Goal: Information Seeking & Learning: Understand process/instructions

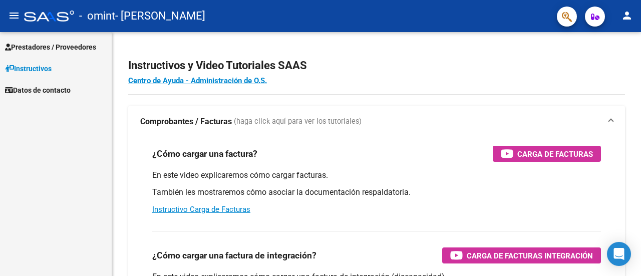
scroll to position [461, 0]
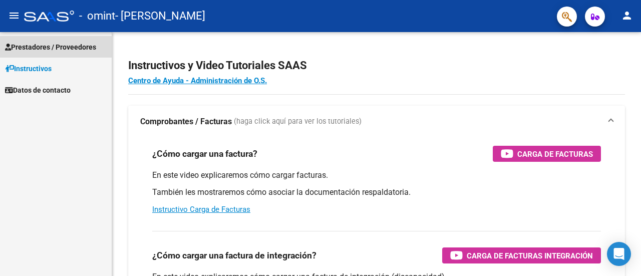
click at [68, 48] on span "Prestadores / Proveedores" at bounding box center [50, 47] width 91 height 11
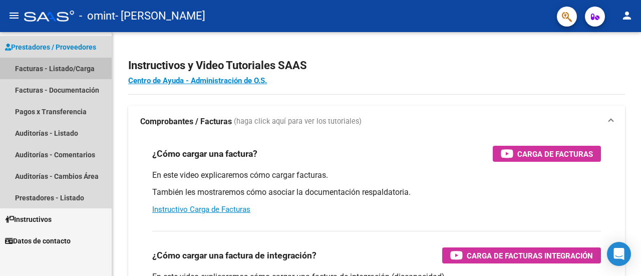
click at [50, 66] on link "Facturas - Listado/Carga" at bounding box center [56, 69] width 112 height 22
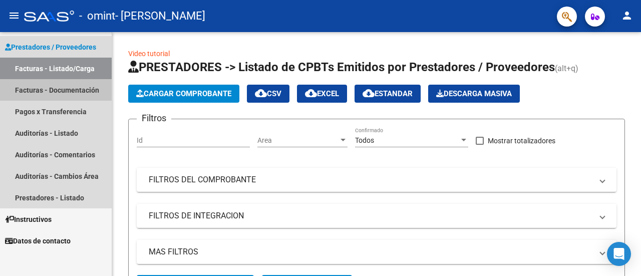
click at [40, 91] on link "Facturas - Documentación" at bounding box center [56, 90] width 112 height 22
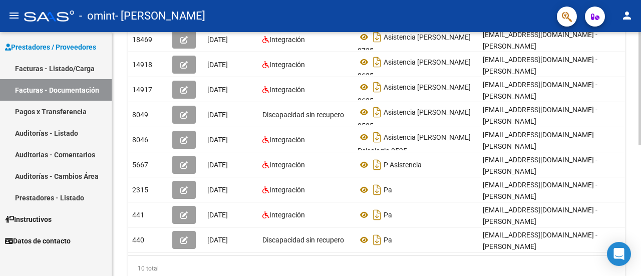
scroll to position [262, 0]
click at [639, 214] on div at bounding box center [639, 203] width 3 height 113
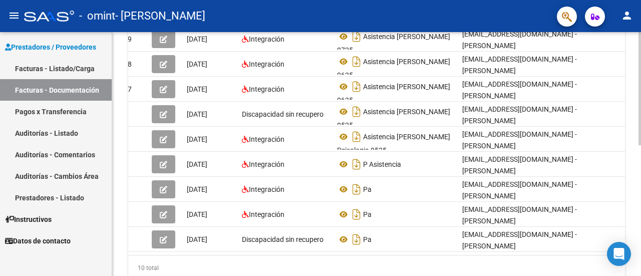
scroll to position [0, 54]
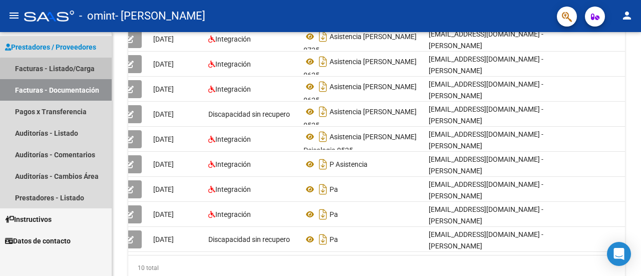
click at [83, 79] on link "Facturas - Listado/Carga" at bounding box center [56, 69] width 112 height 22
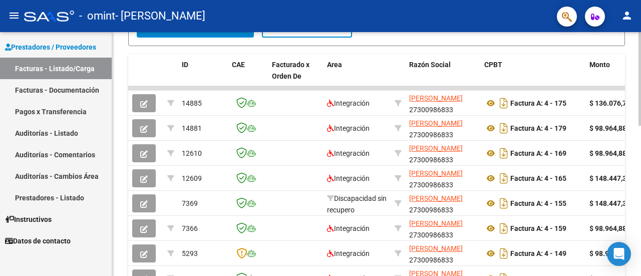
scroll to position [275, 0]
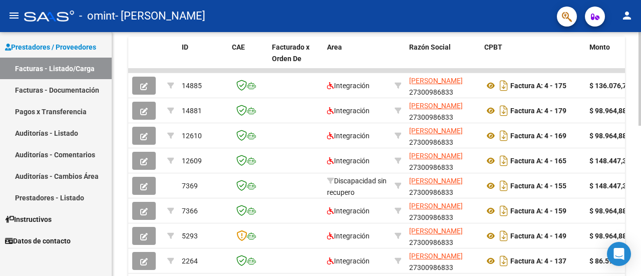
click at [635, 178] on div "Video tutorial PRESTADORES -> Listado de CPBTs Emitidos por Prestadores / Prove…" at bounding box center [377, 70] width 531 height 627
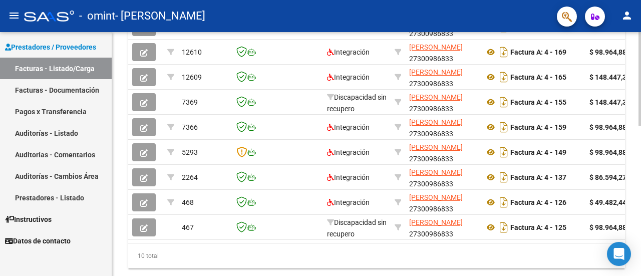
scroll to position [359, 0]
click at [640, 176] on div at bounding box center [639, 220] width 3 height 94
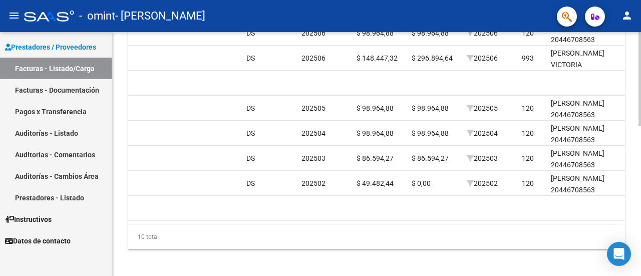
scroll to position [378, 0]
click at [640, 182] on div at bounding box center [639, 227] width 3 height 94
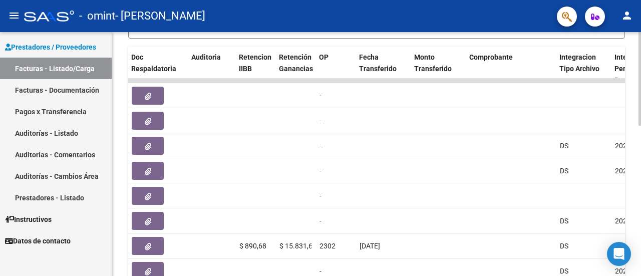
scroll to position [264, 0]
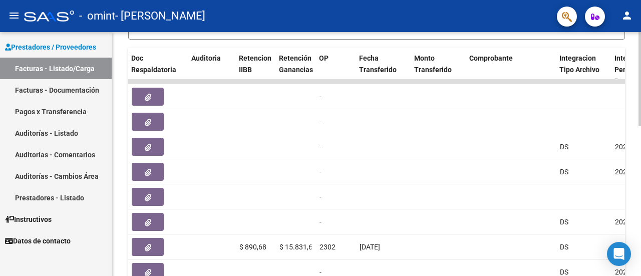
click at [640, 141] on div at bounding box center [639, 182] width 3 height 94
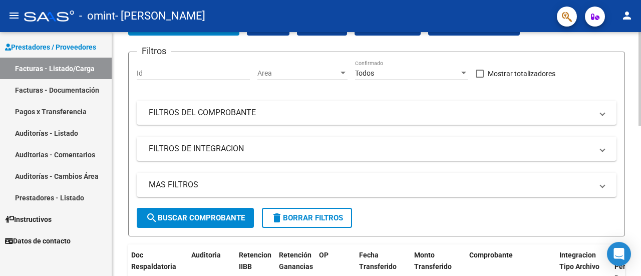
scroll to position [69, 0]
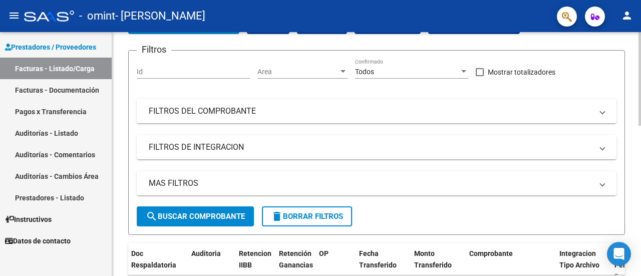
click at [640, 66] on div at bounding box center [639, 106] width 3 height 94
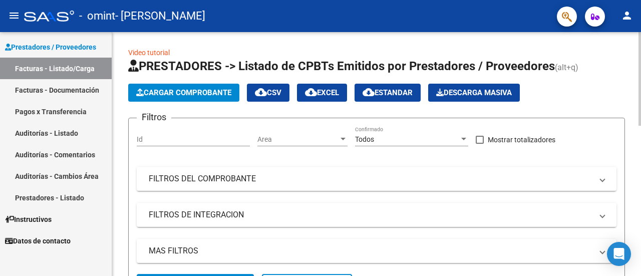
scroll to position [0, 0]
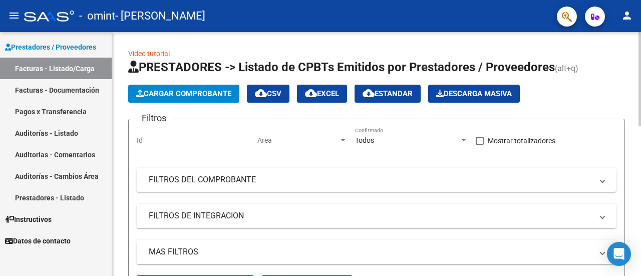
click at [640, 78] on div at bounding box center [639, 79] width 3 height 94
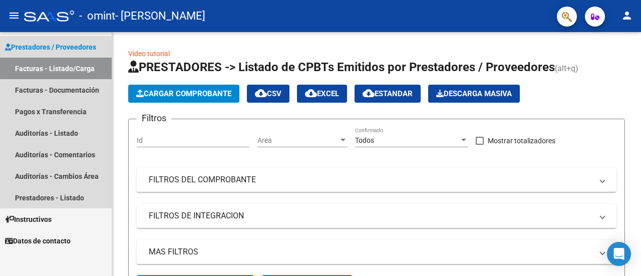
click at [72, 71] on link "Facturas - Listado/Carga" at bounding box center [56, 69] width 112 height 22
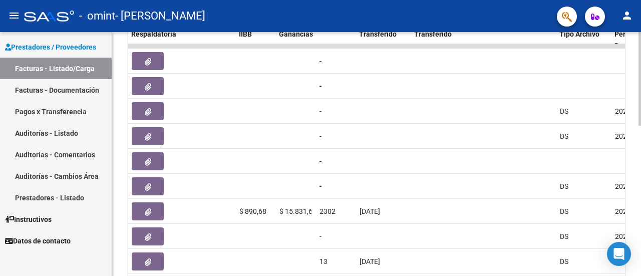
scroll to position [300, 0]
click at [639, 179] on div at bounding box center [639, 197] width 3 height 94
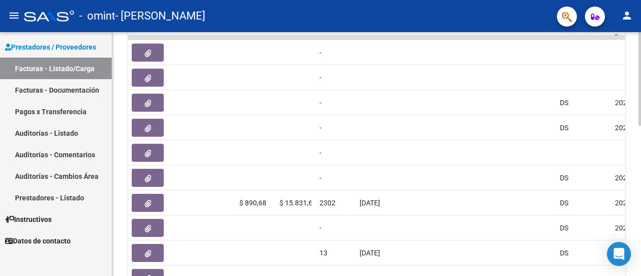
click at [639, 172] on div at bounding box center [639, 200] width 3 height 94
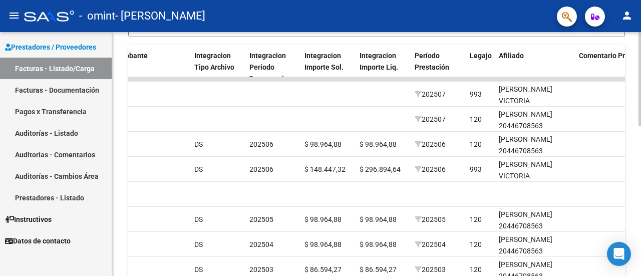
scroll to position [255, 0]
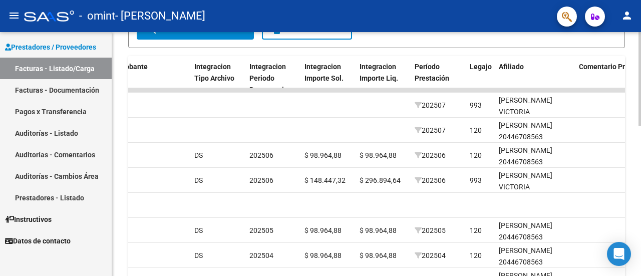
click at [635, 143] on div "Video tutorial PRESTADORES -> Listado de CPBTs Emitidos por Prestadores / Prove…" at bounding box center [377, 90] width 531 height 627
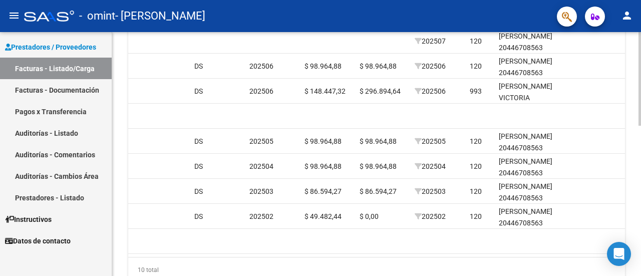
scroll to position [348, 0]
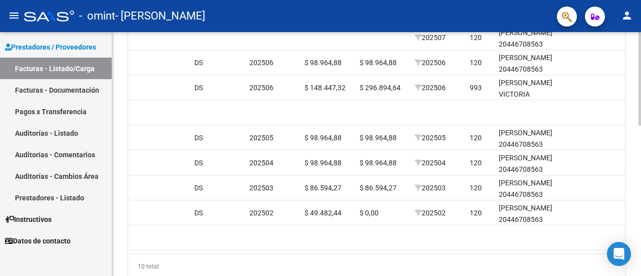
click at [640, 176] on div at bounding box center [639, 215] width 3 height 94
